Goal: Information Seeking & Learning: Learn about a topic

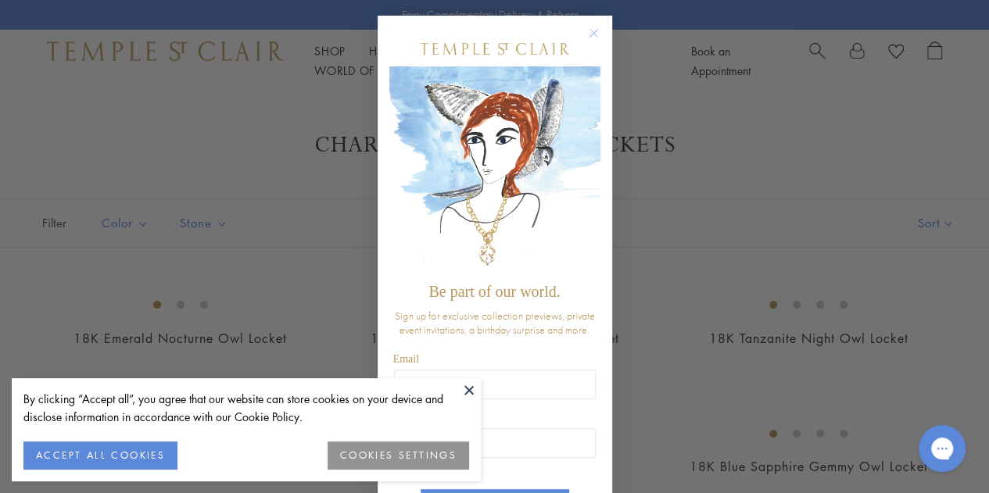
click at [465, 397] on button at bounding box center [468, 389] width 23 height 23
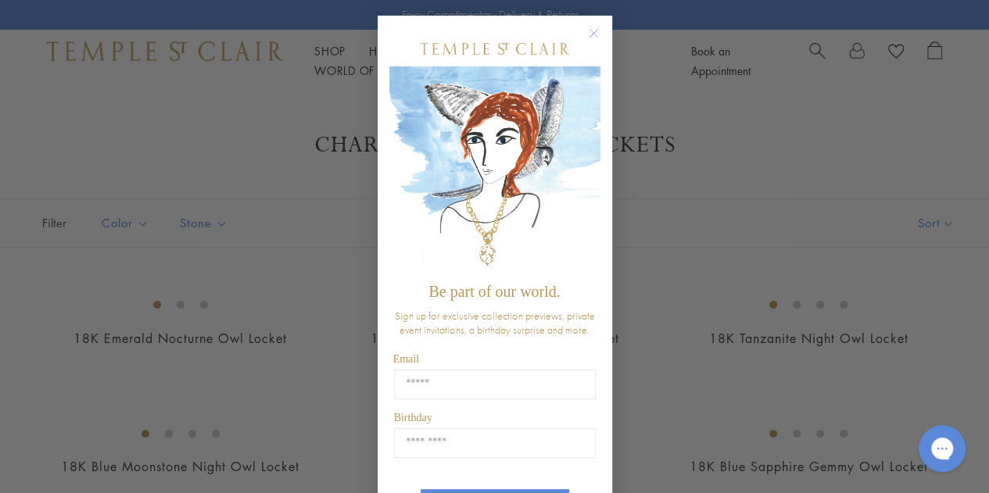
click at [592, 26] on circle "Close dialog" at bounding box center [593, 33] width 19 height 19
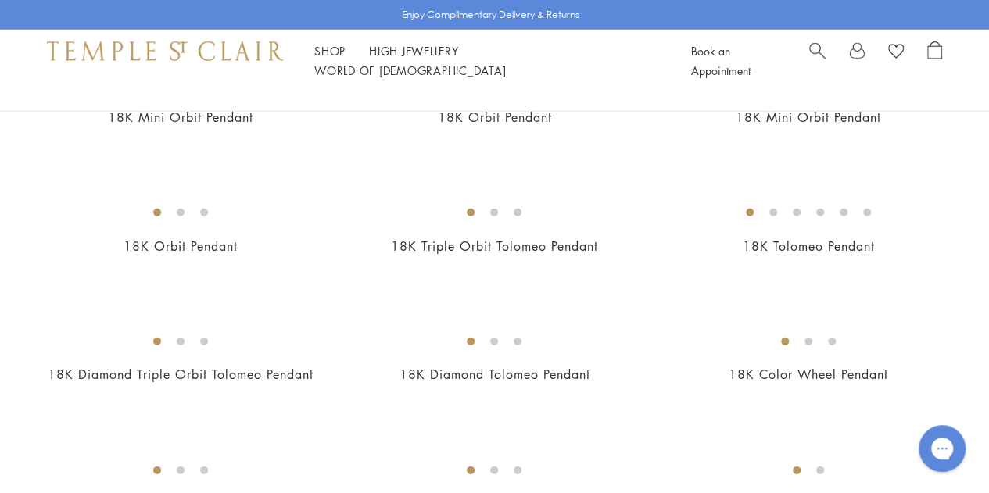
scroll to position [2154, 0]
click at [0, 0] on img at bounding box center [0, 0] width 0 height 0
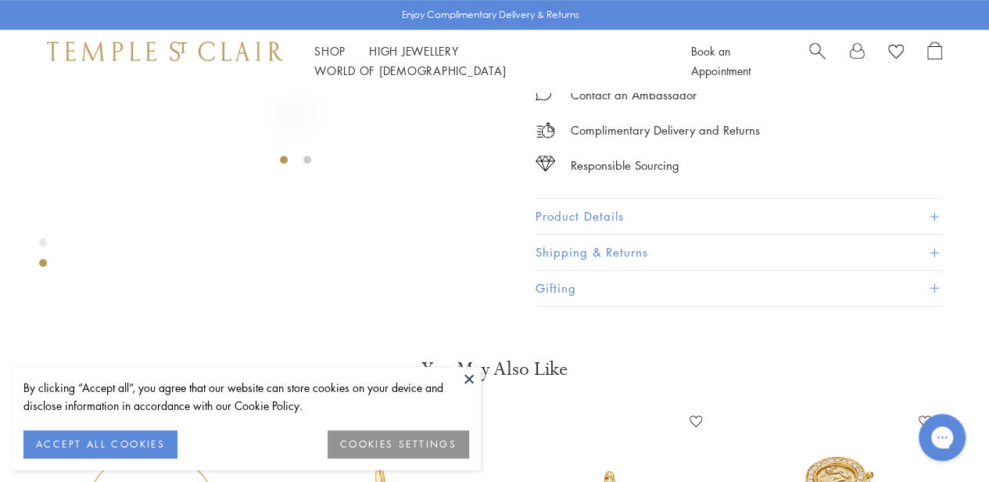
scroll to position [354, 0]
click at [466, 374] on button at bounding box center [468, 378] width 23 height 23
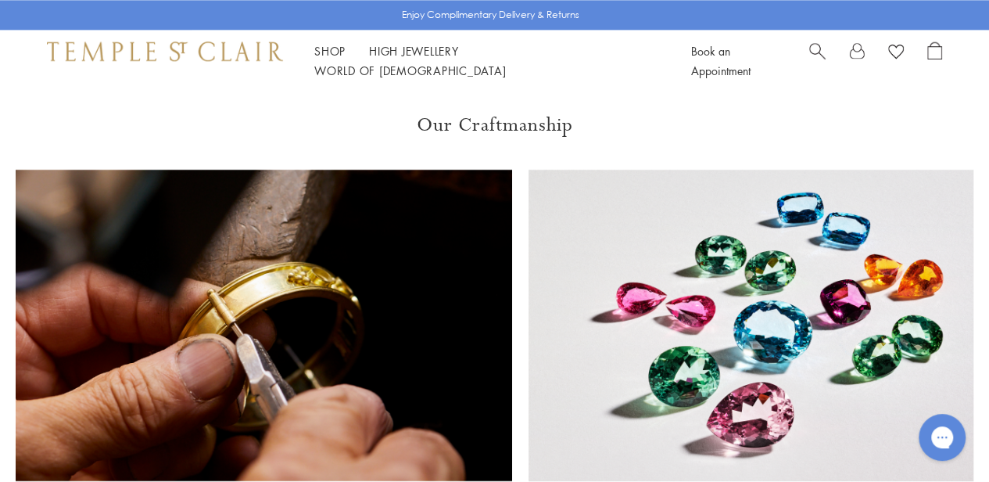
scroll to position [1002, 0]
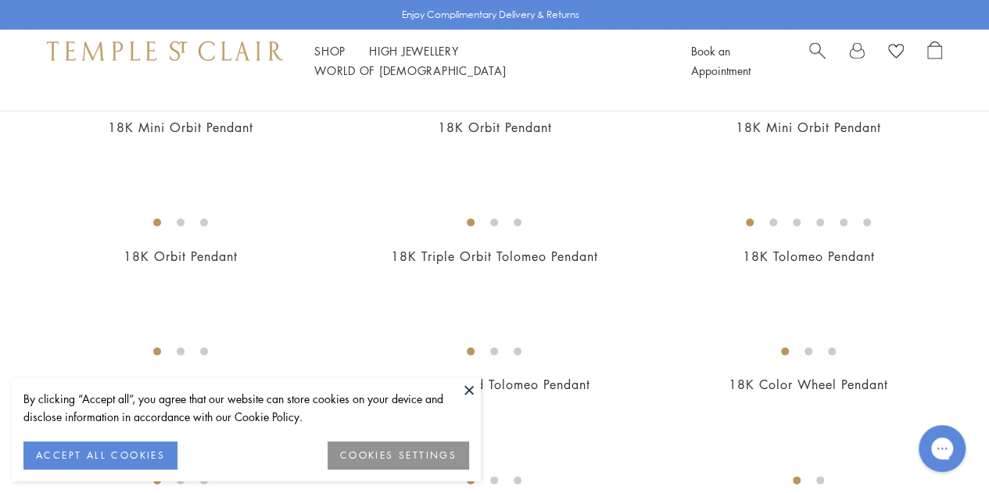
scroll to position [2145, 0]
click at [469, 397] on button at bounding box center [468, 389] width 23 height 23
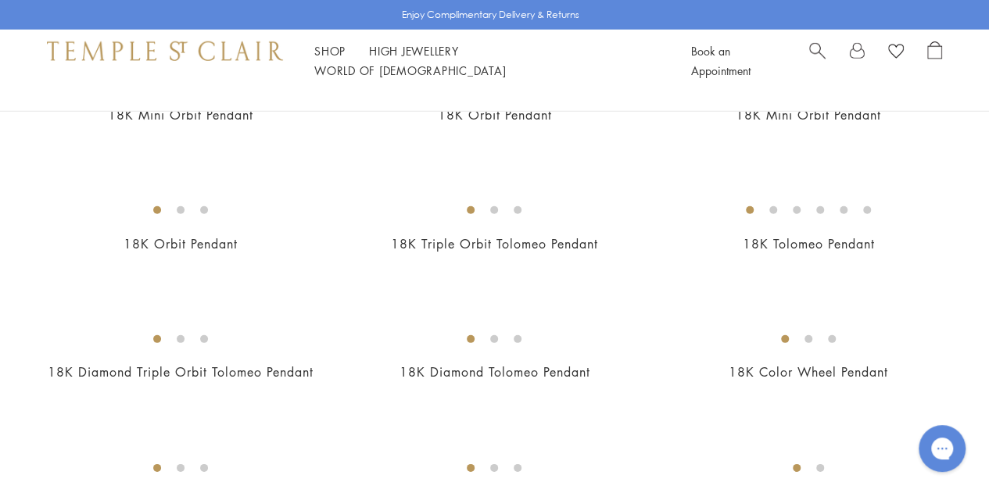
scroll to position [2161, 0]
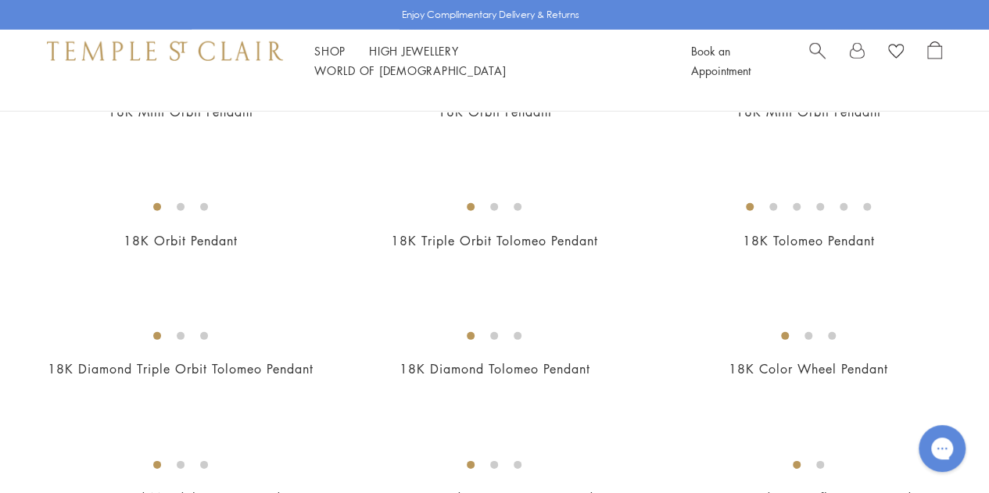
click at [0, 0] on img at bounding box center [0, 0] width 0 height 0
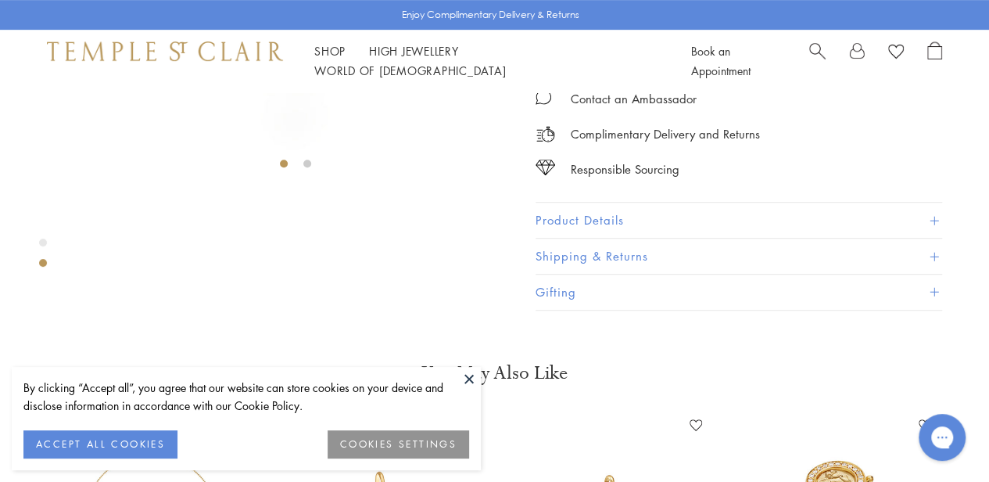
scroll to position [349, 0]
